Goal: Information Seeking & Learning: Learn about a topic

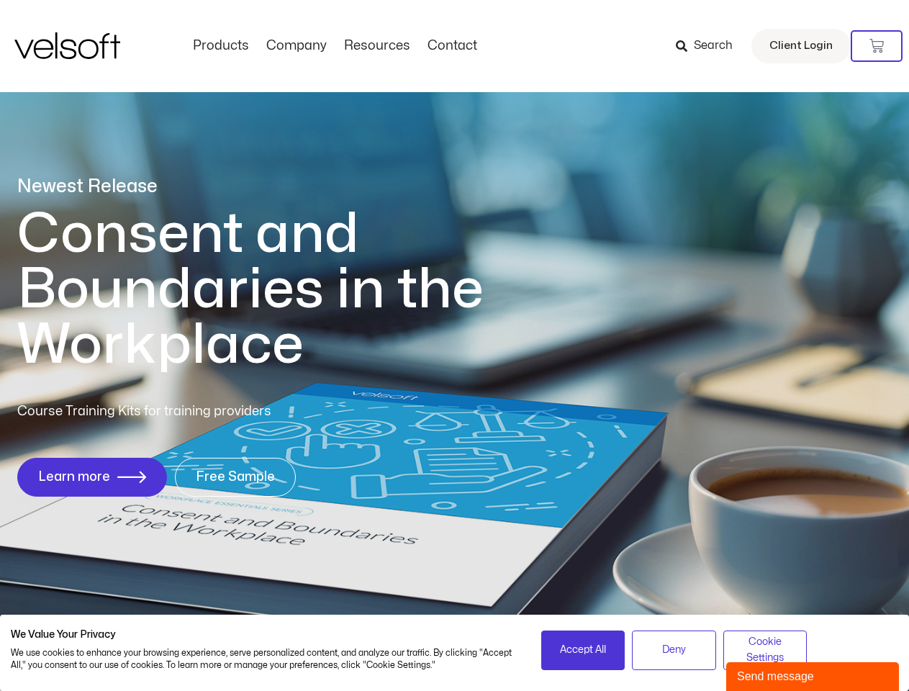
click at [454, 346] on h1 "Consent and Boundaries in the Workplace" at bounding box center [280, 290] width 526 height 166
click at [877, 46] on icon at bounding box center [877, 46] width 14 height 14
click at [583, 650] on span "Accept All" at bounding box center [583, 650] width 46 height 16
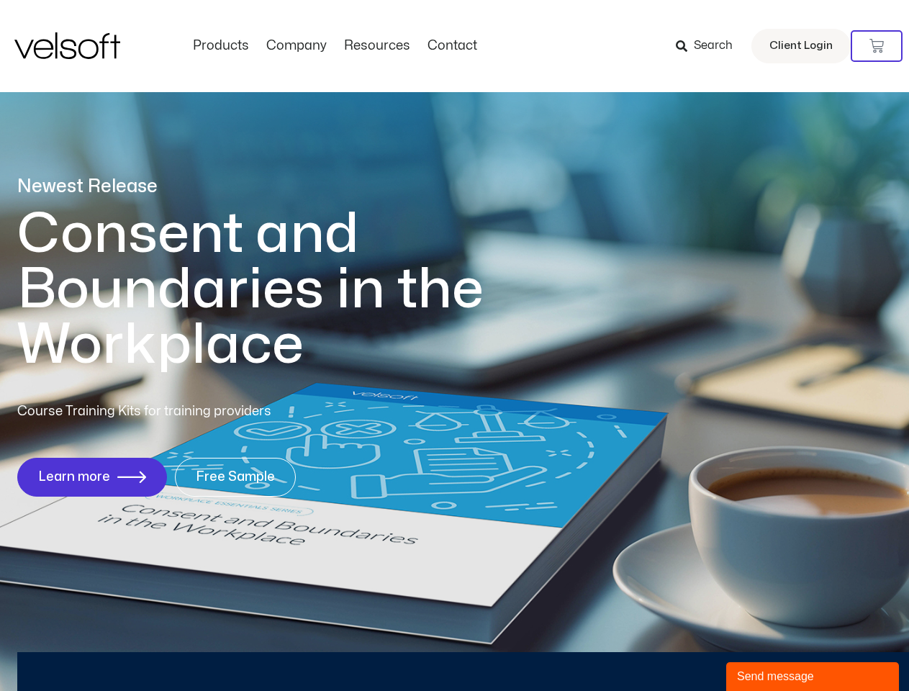
click at [674, 650] on div "Newest Release Consent and Boundaries in the Workplace Course Training Kits for…" at bounding box center [454, 343] width 909 height 699
click at [765, 650] on div "Newest Release Consent and Boundaries in the Workplace Course Training Kits for…" at bounding box center [454, 343] width 909 height 699
click at [813, 677] on div "Send message" at bounding box center [812, 676] width 151 height 17
